Goal: Task Accomplishment & Management: Complete application form

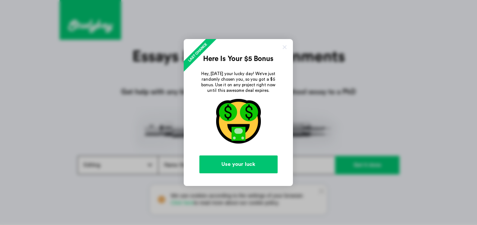
click at [284, 46] on link at bounding box center [284, 47] width 7 height 7
